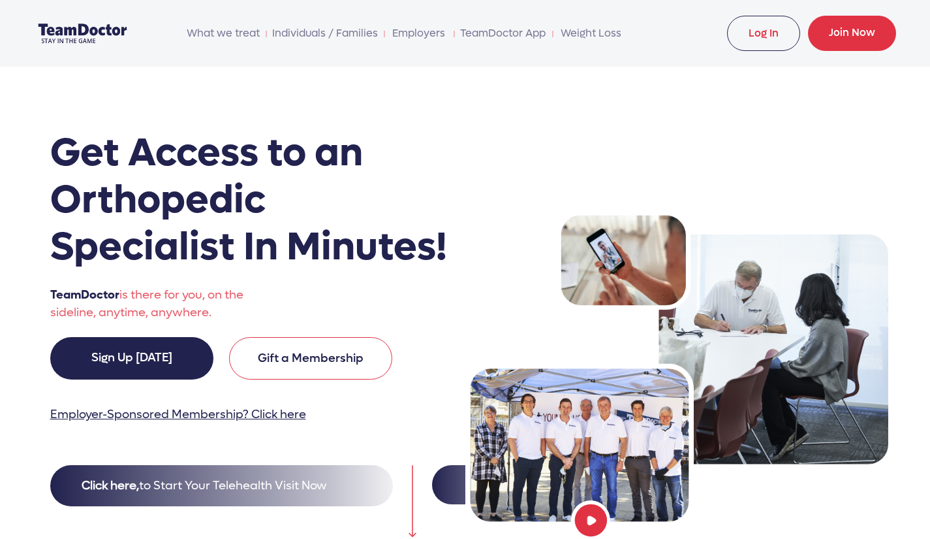
click at [766, 31] on link "Log In" at bounding box center [763, 33] width 73 height 35
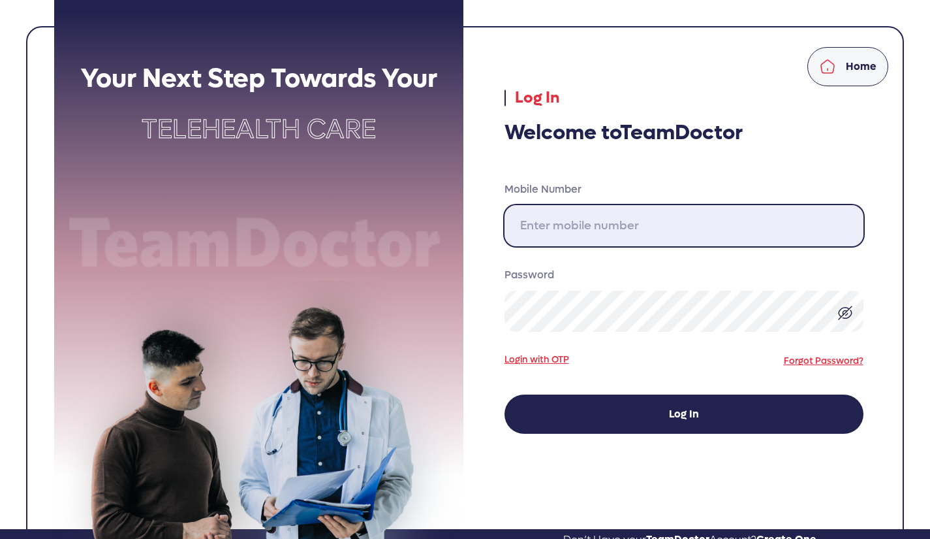
type input "[PHONE_NUMBER]"
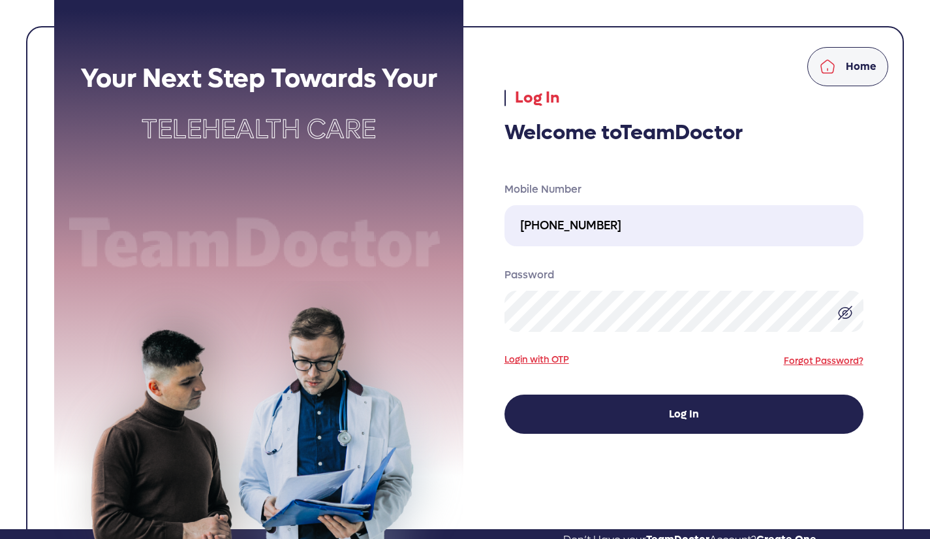
click at [627, 408] on button "Log In" at bounding box center [684, 413] width 359 height 39
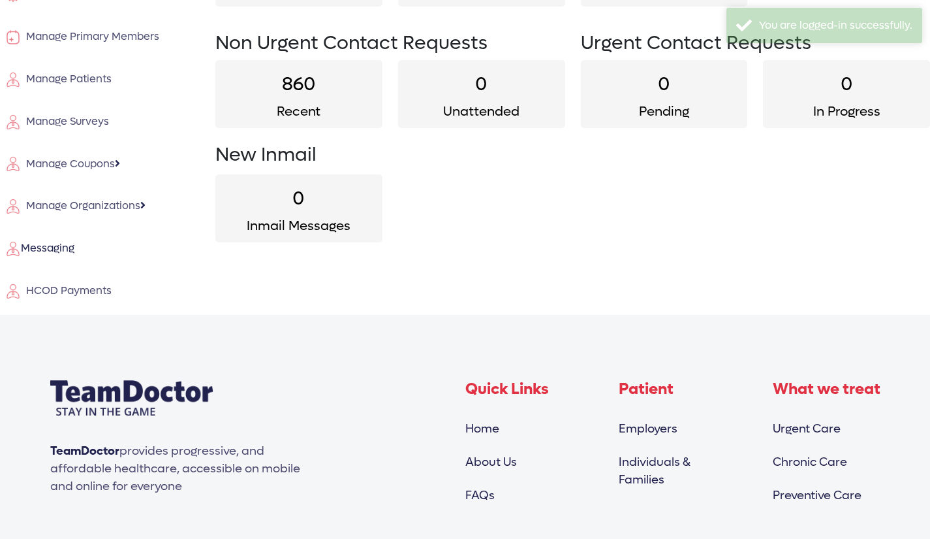
scroll to position [198, 0]
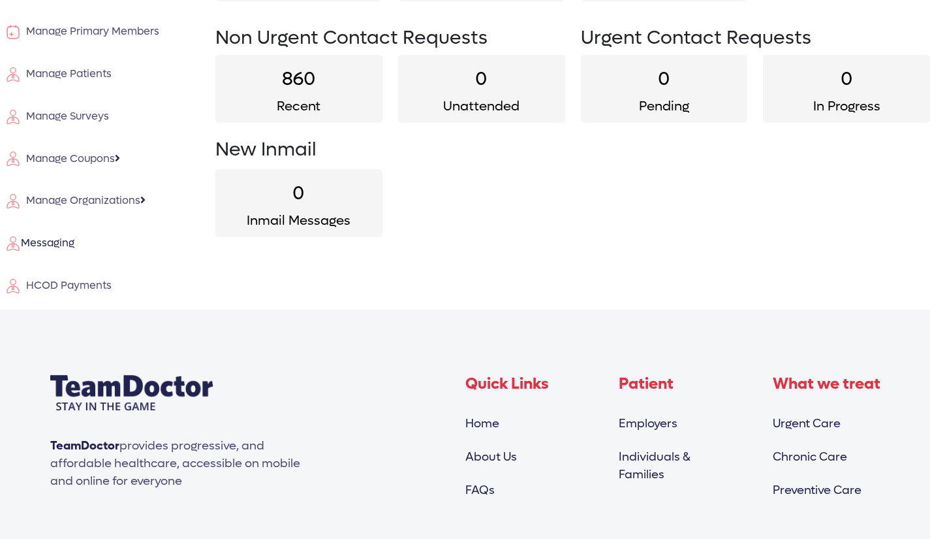
click at [75, 287] on span "HCOD Payments" at bounding box center [66, 285] width 91 height 14
